Goal: Information Seeking & Learning: Learn about a topic

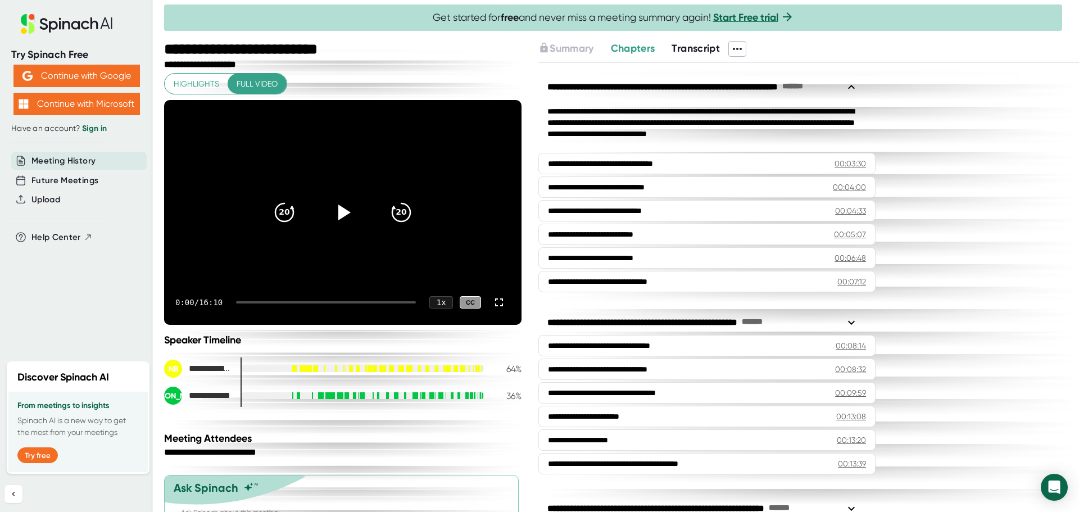
click at [691, 51] on span "Transcript" at bounding box center [695, 48] width 48 height 12
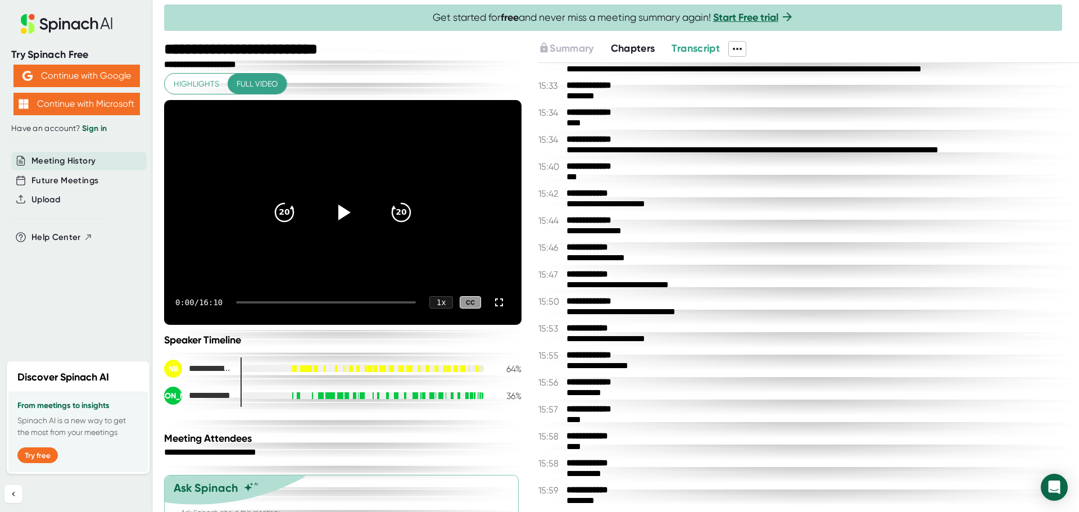
scroll to position [5743, 0]
